Goal: Navigation & Orientation: Find specific page/section

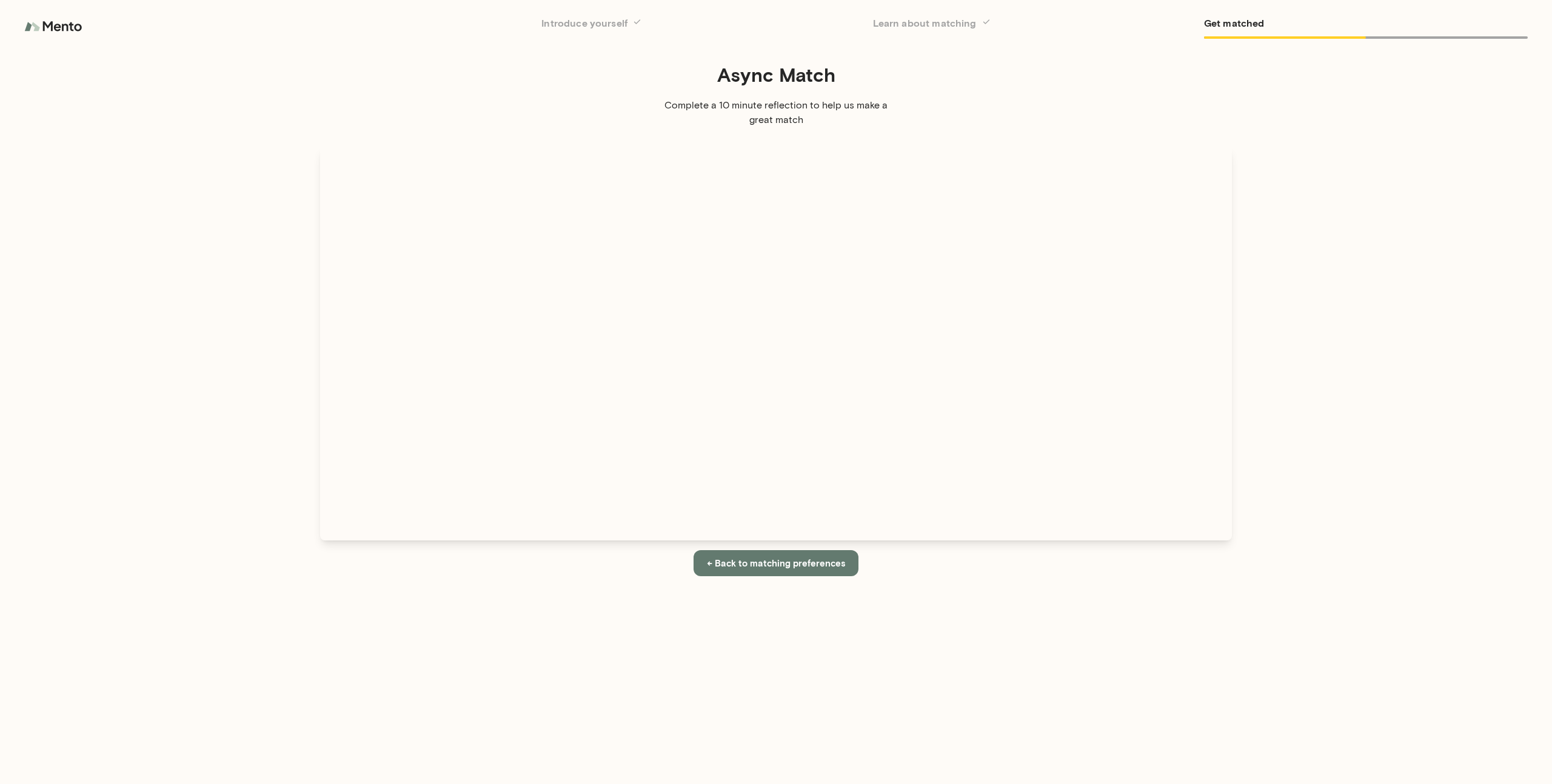
click at [26, 24] on img at bounding box center [54, 27] width 61 height 24
click at [33, 24] on img at bounding box center [54, 27] width 61 height 24
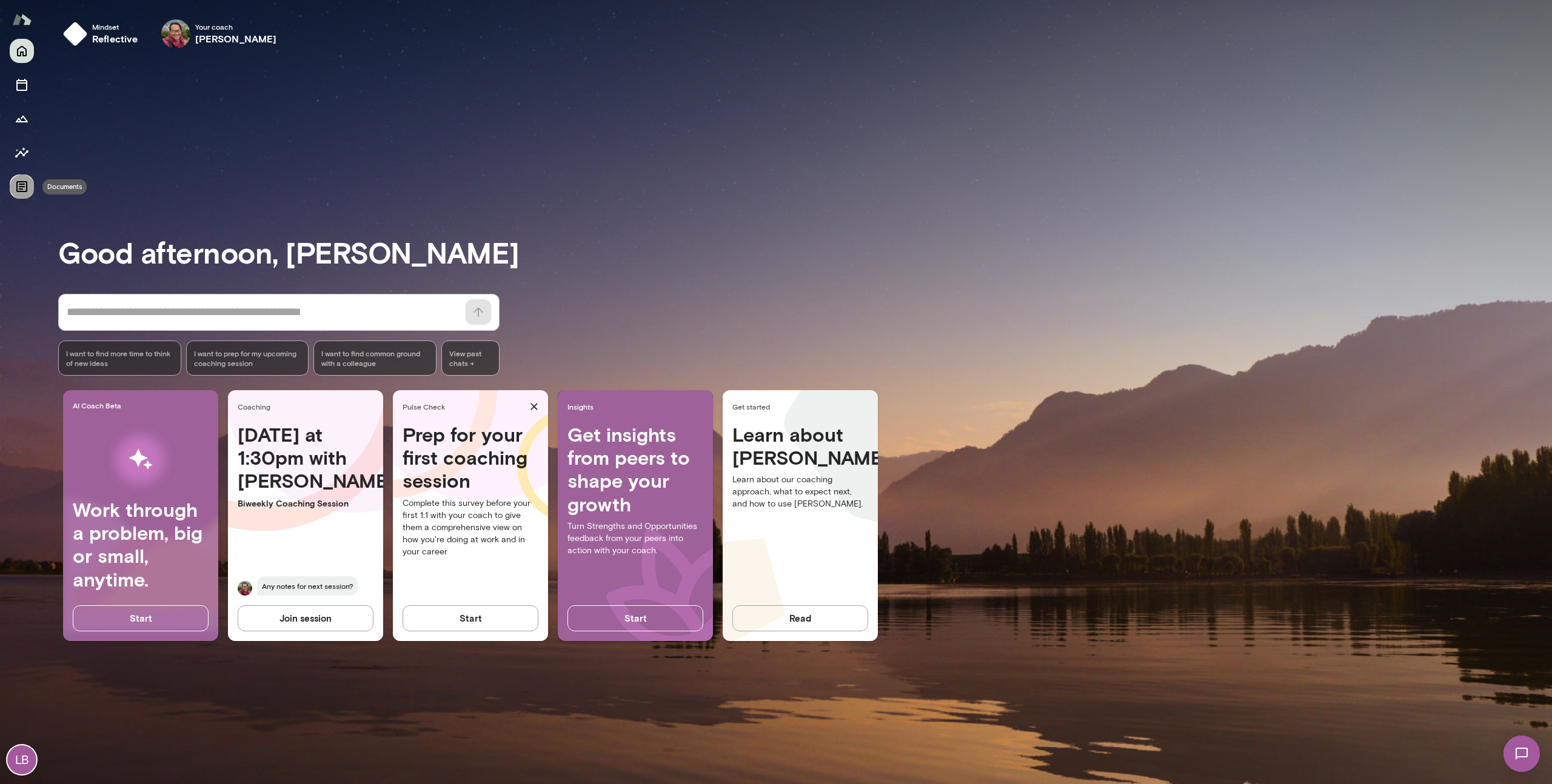
click at [25, 187] on icon "Documents" at bounding box center [22, 186] width 15 height 15
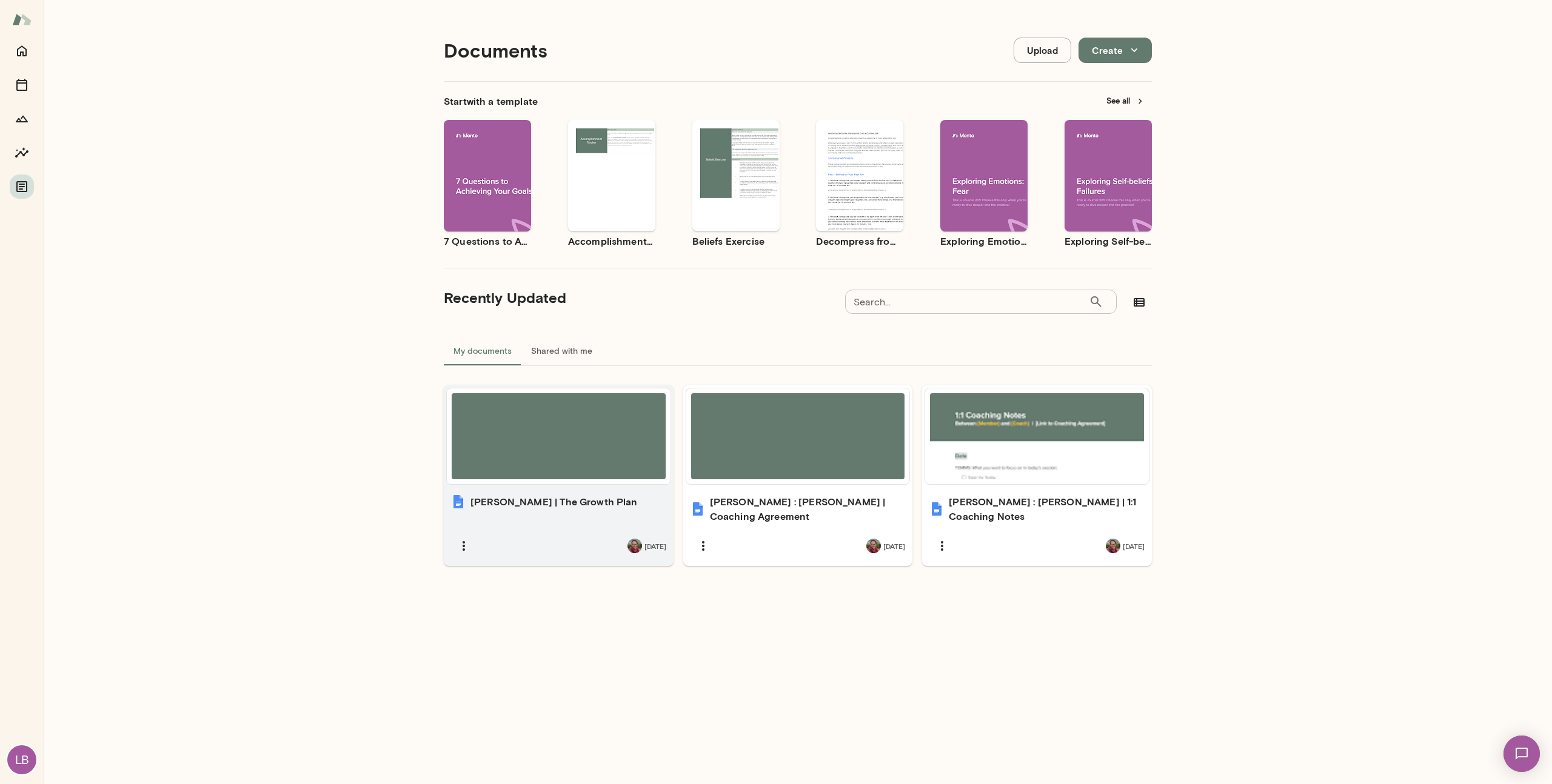
click at [533, 503] on h6 "[PERSON_NAME] | The Growth Plan" at bounding box center [554, 502] width 167 height 15
